Goal: Navigation & Orientation: Understand site structure

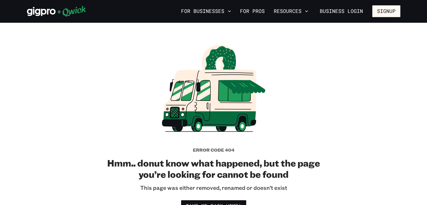
scroll to position [179, 0]
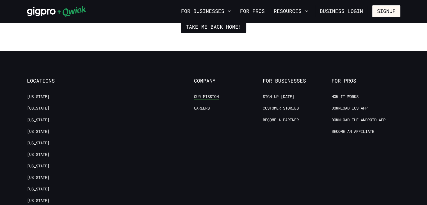
click at [209, 96] on link "Our Mission" at bounding box center [206, 96] width 25 height 5
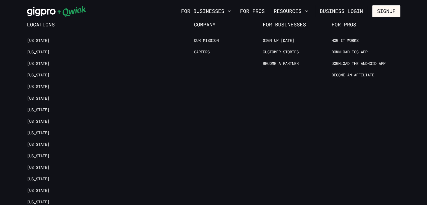
scroll to position [572, 0]
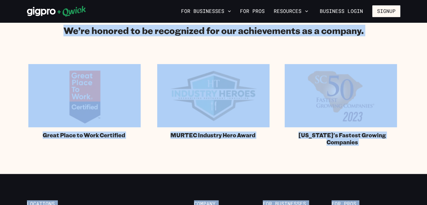
click at [122, 38] on div "We’re honored to be recognized for our achievements as a company. Great Place t…" at bounding box center [213, 85] width 373 height 121
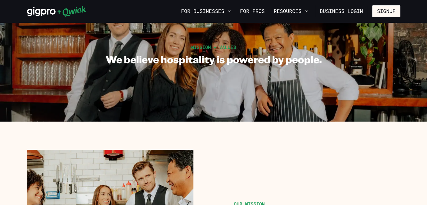
scroll to position [0, 0]
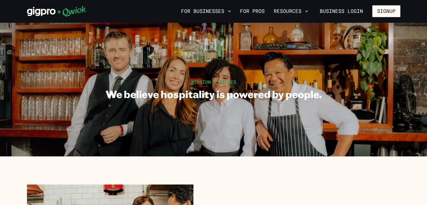
click at [42, 12] on icon at bounding box center [56, 11] width 59 height 11
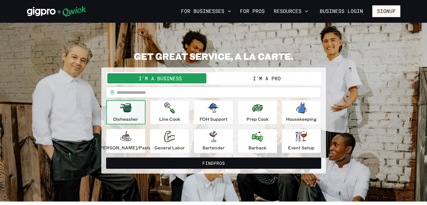
scroll to position [179, 0]
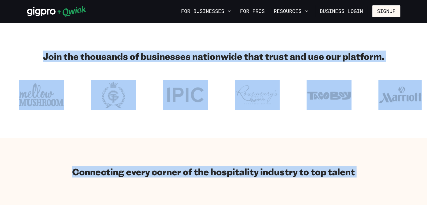
click at [169, 118] on section "Join the thousands of businesses nationwide that trust and use our platform." at bounding box center [213, 80] width 427 height 116
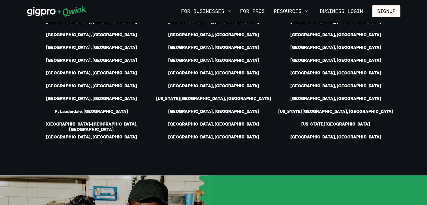
scroll to position [1075, 0]
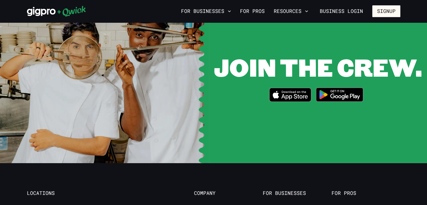
click at [207, 204] on link "Our Mission" at bounding box center [206, 208] width 25 height 5
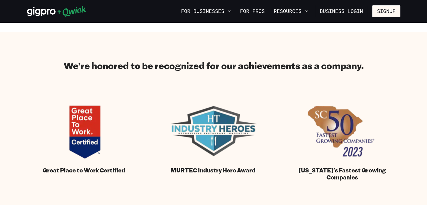
scroll to position [716, 0]
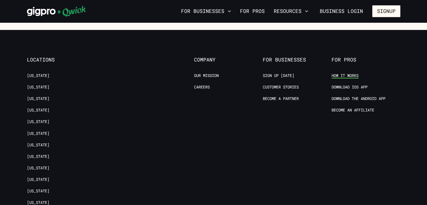
click at [339, 74] on link "How it Works" at bounding box center [344, 75] width 27 height 5
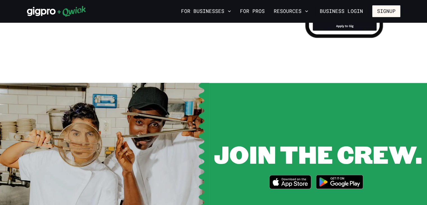
scroll to position [661, 0]
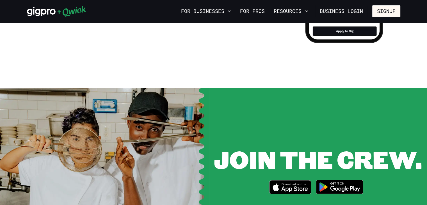
click at [424, 107] on div "JOIN THE CREW. Download_on_the_App_Store_Badge_US-UK_RGB_blk_4SVG_092917" at bounding box center [318, 171] width 218 height 167
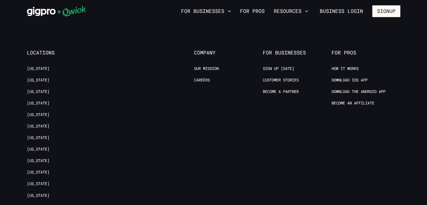
scroll to position [1126, 0]
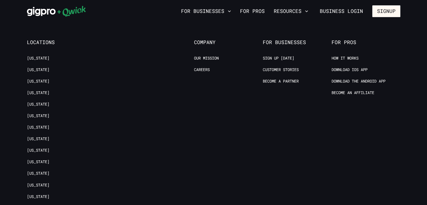
click at [204, 39] on span "Company" at bounding box center [228, 42] width 69 height 6
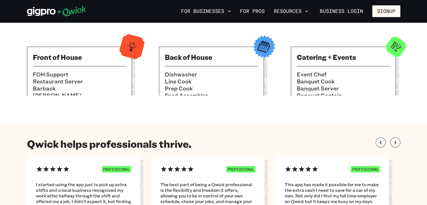
scroll to position [113, 0]
